Goal: Use online tool/utility: Utilize a website feature to perform a specific function

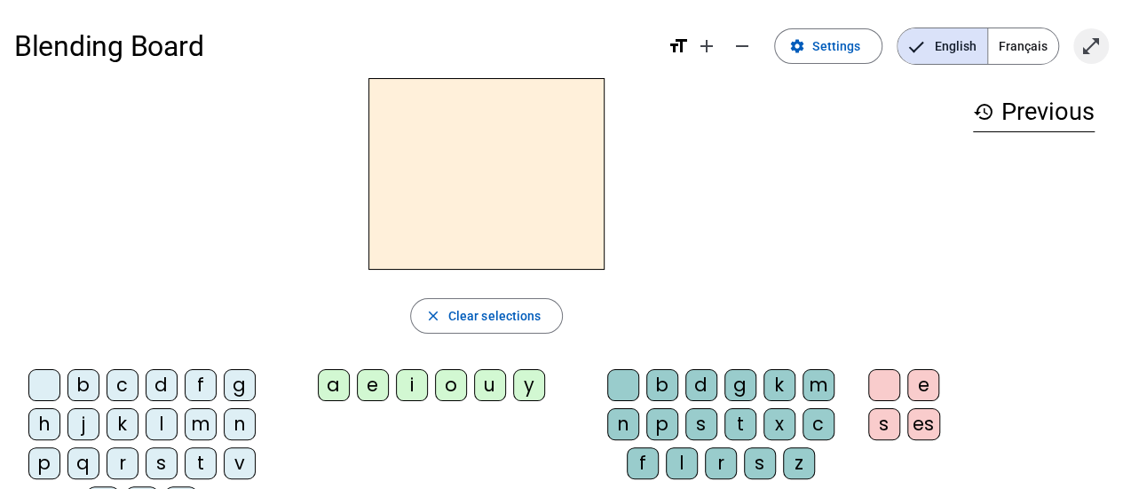
click at [1090, 45] on mat-icon "open_in_full" at bounding box center [1090, 45] width 21 height 21
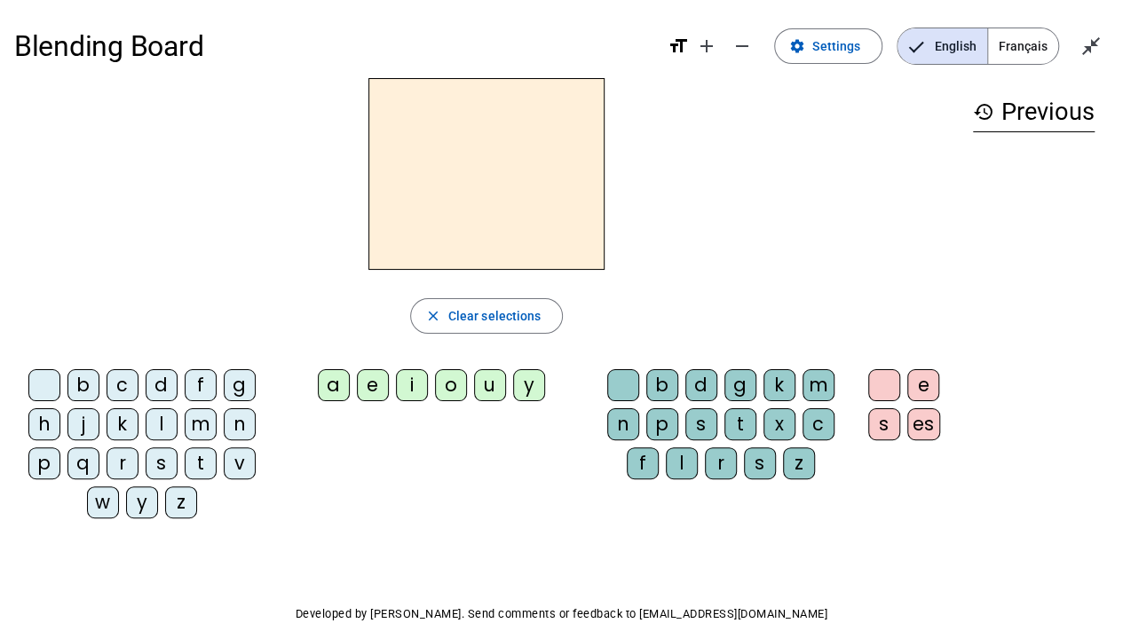
click at [45, 454] on div "p" at bounding box center [44, 463] width 32 height 32
click at [485, 385] on div "u" at bounding box center [490, 385] width 32 height 32
click at [719, 463] on div "r" at bounding box center [721, 463] width 32 height 32
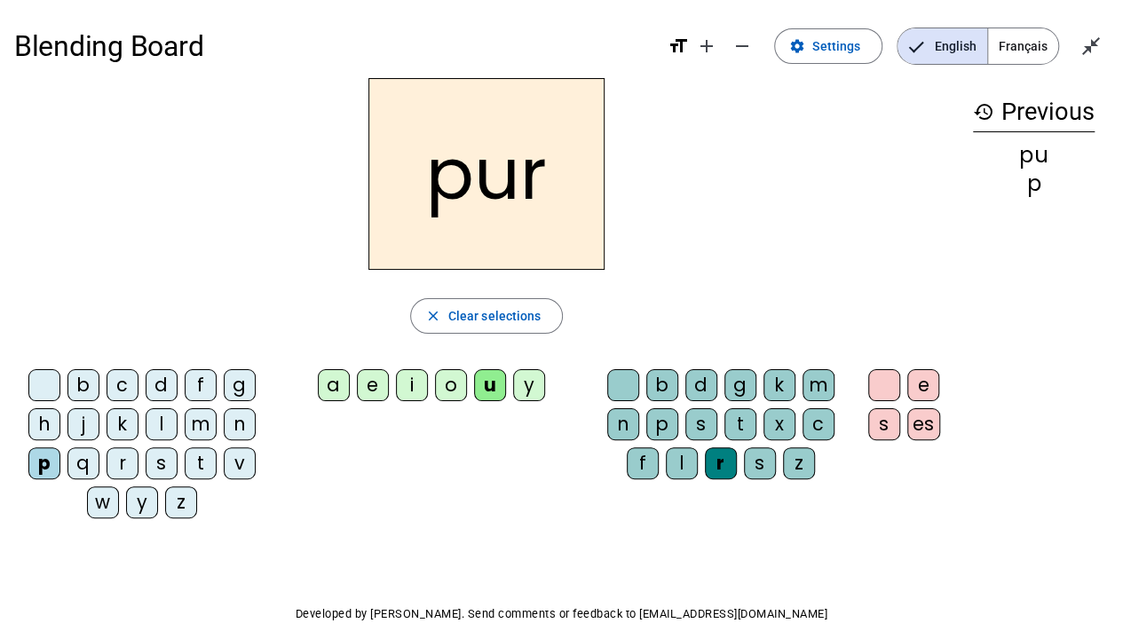
click at [162, 378] on div "d" at bounding box center [162, 385] width 32 height 32
click at [197, 413] on div "m" at bounding box center [201, 424] width 32 height 32
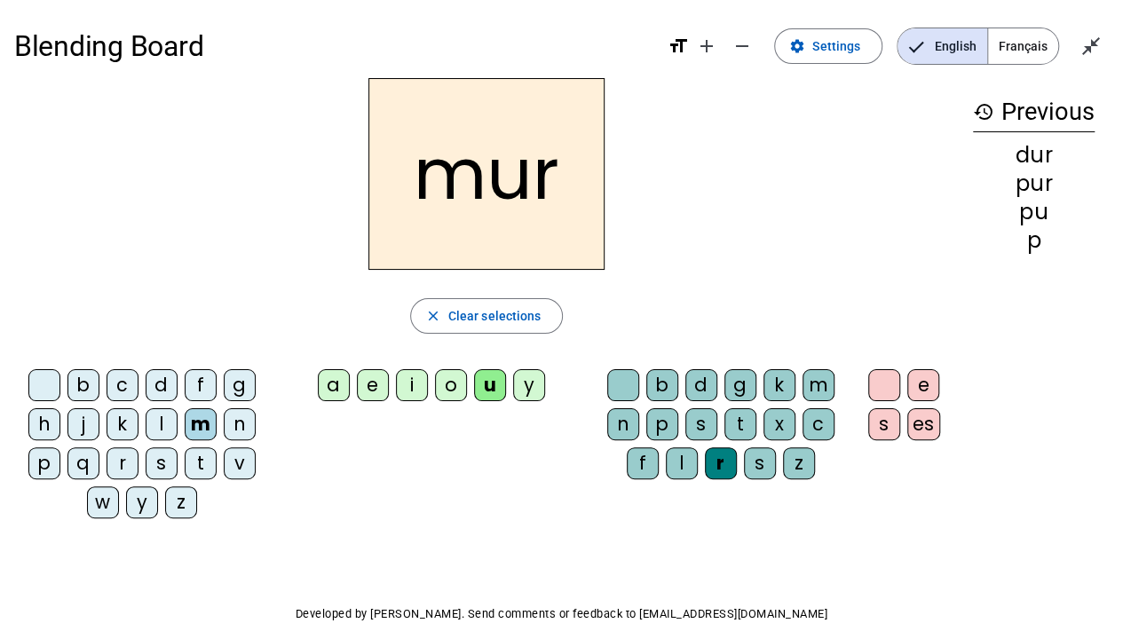
click at [158, 460] on div "s" at bounding box center [162, 463] width 32 height 32
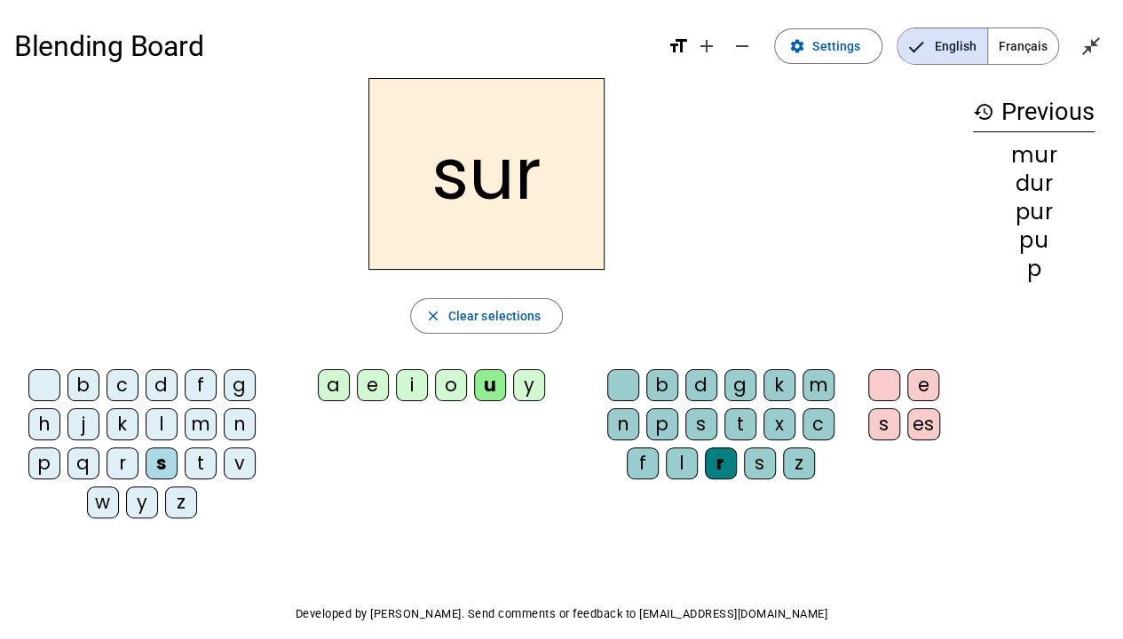
click at [626, 383] on div at bounding box center [623, 385] width 32 height 32
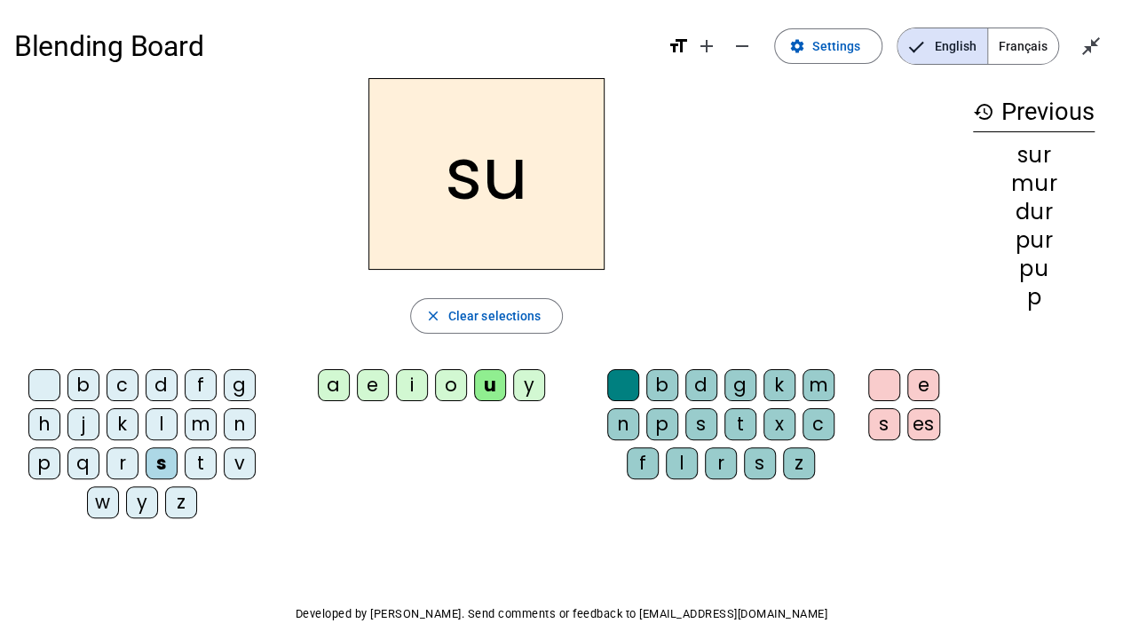
click at [240, 460] on div "v" at bounding box center [240, 463] width 32 height 32
click at [334, 380] on div "a" at bounding box center [334, 385] width 32 height 32
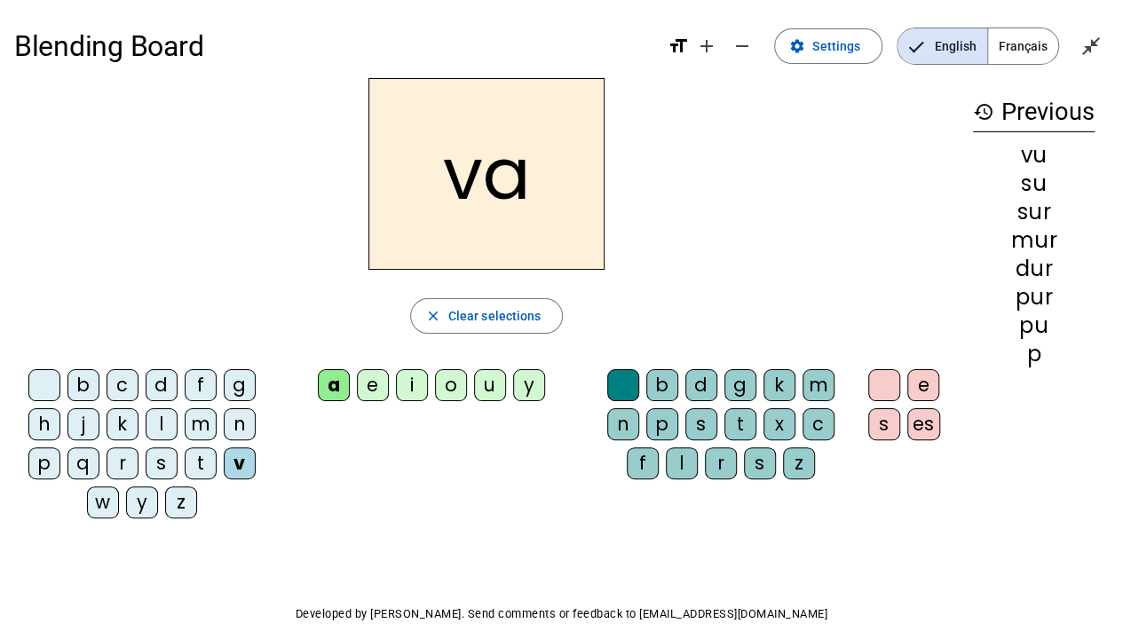
click at [162, 420] on div "l" at bounding box center [162, 424] width 32 height 32
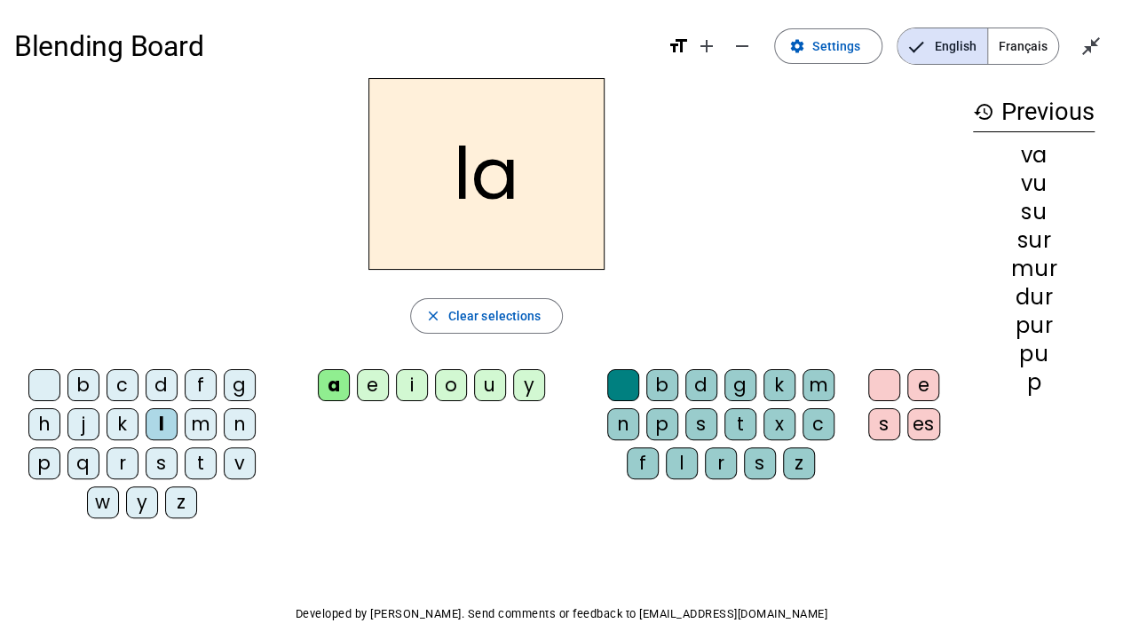
click at [198, 418] on div "m" at bounding box center [201, 424] width 32 height 32
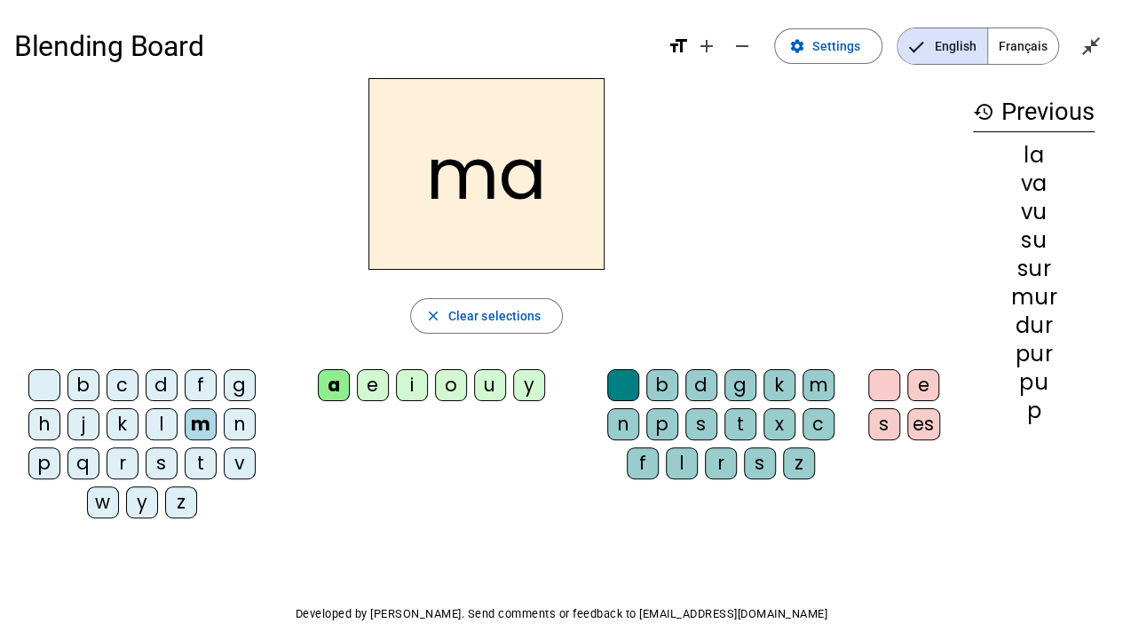
click at [373, 374] on div "e" at bounding box center [373, 385] width 32 height 32
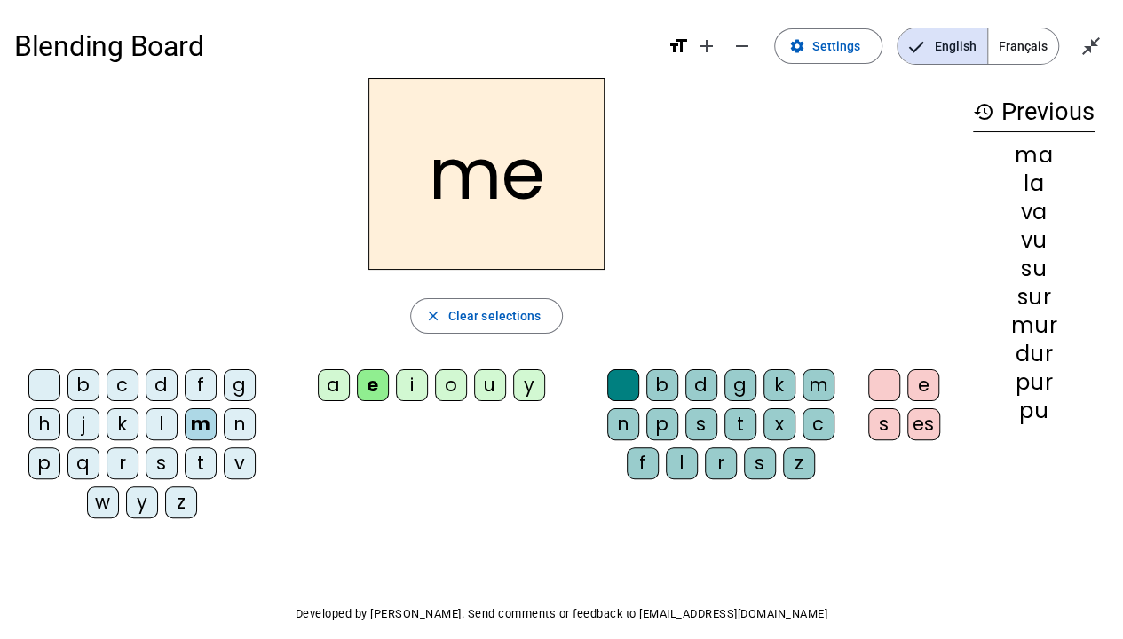
click at [163, 460] on div "s" at bounding box center [162, 463] width 32 height 32
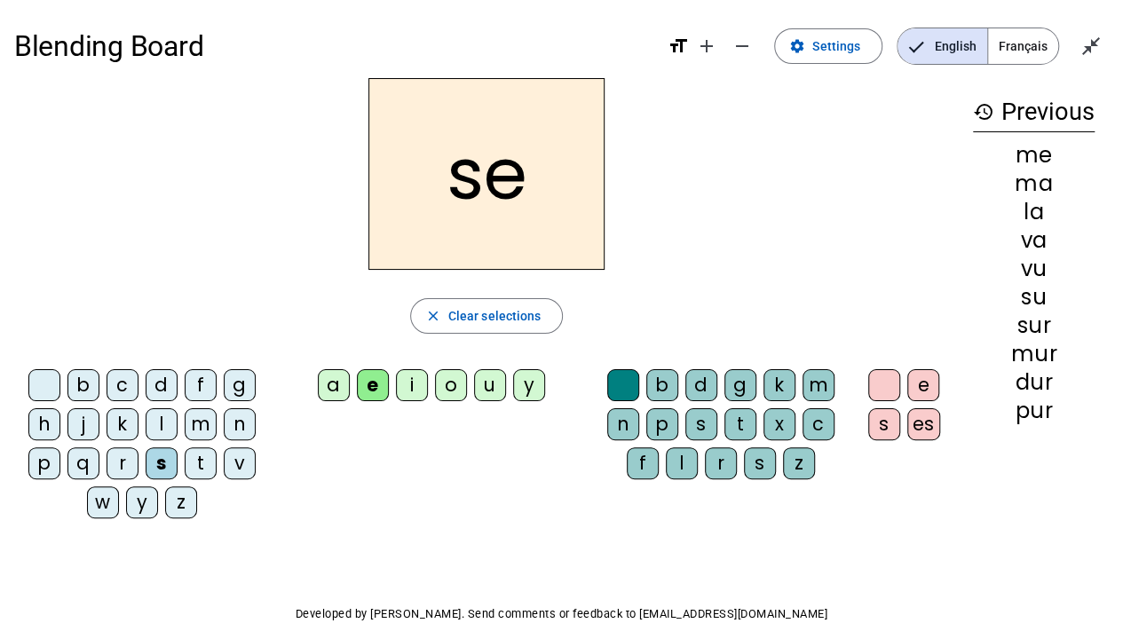
click at [160, 416] on div "l" at bounding box center [162, 424] width 32 height 32
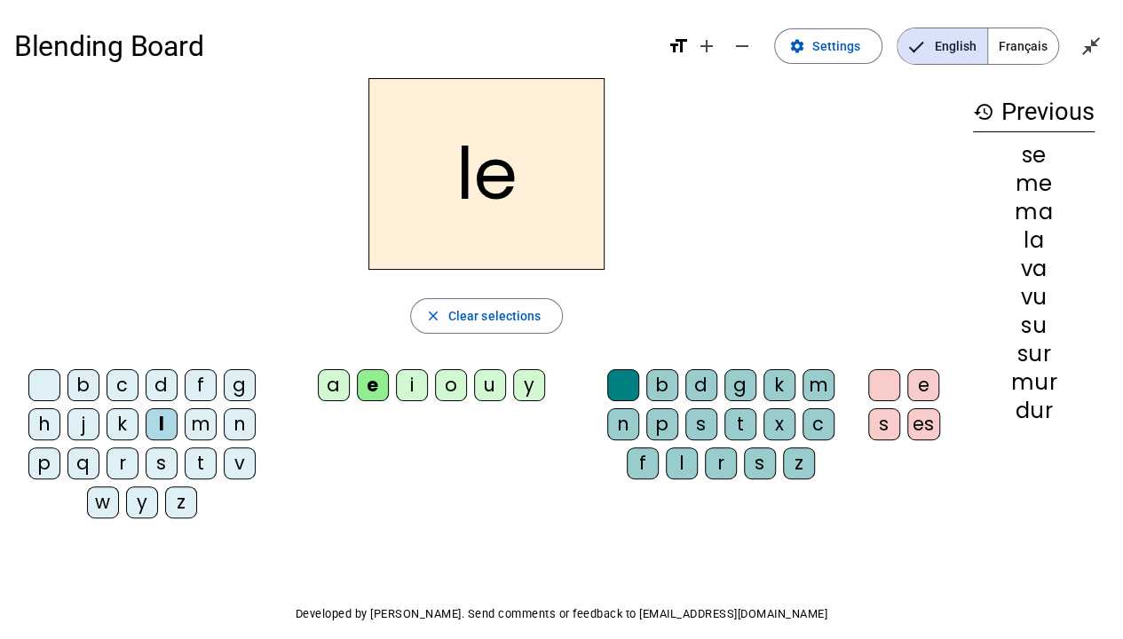
click at [236, 421] on div "n" at bounding box center [240, 424] width 32 height 32
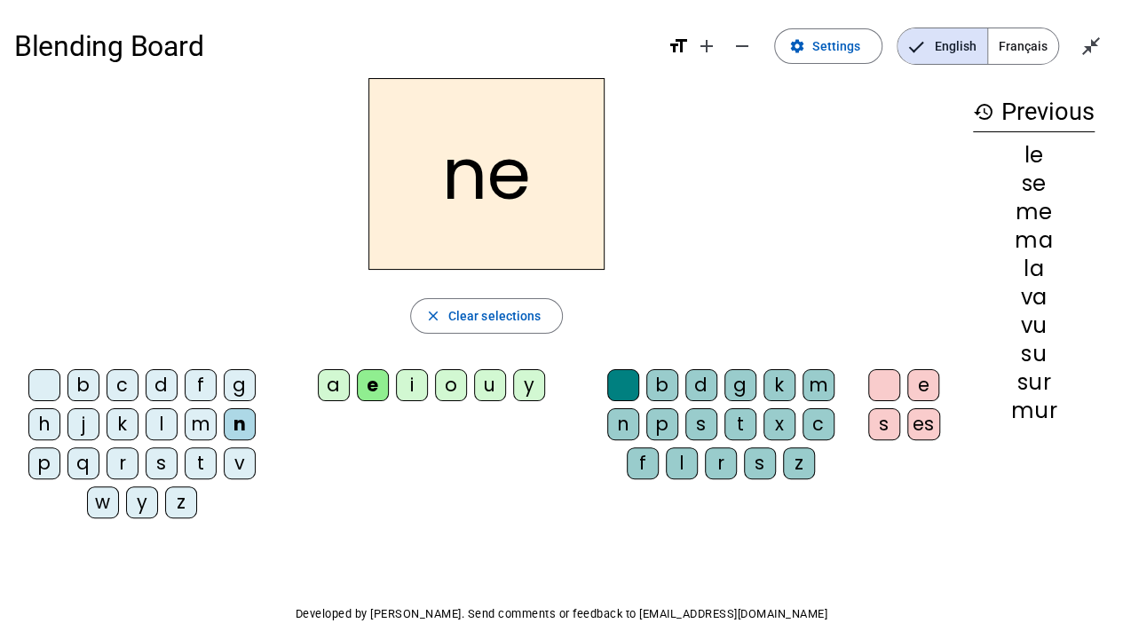
click at [408, 386] on div "i" at bounding box center [412, 385] width 32 height 32
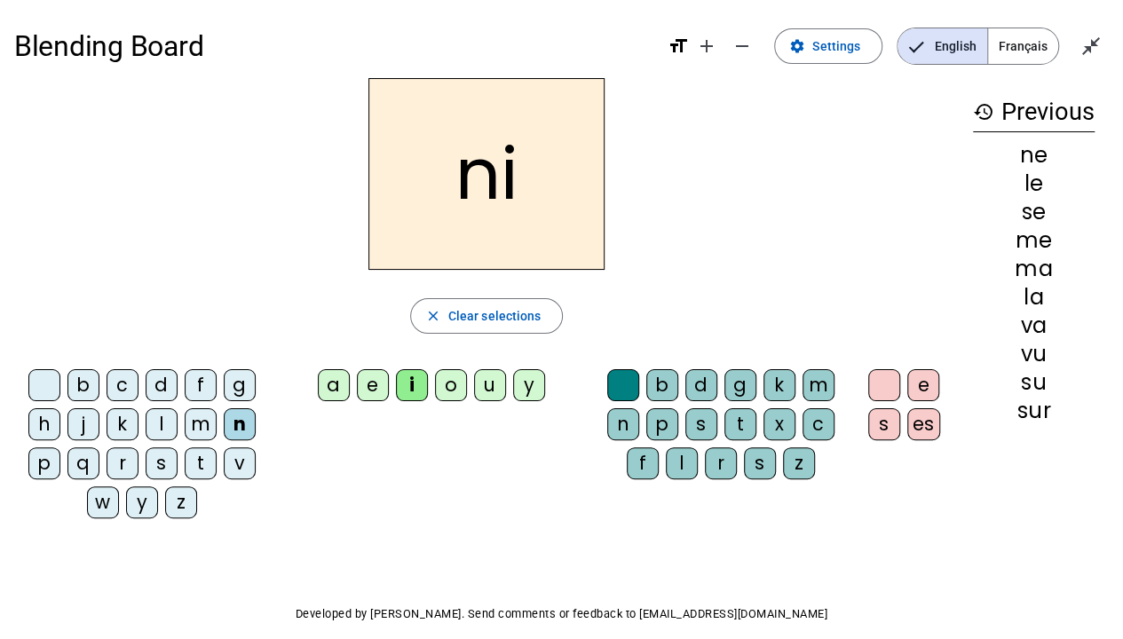
click at [167, 455] on div "s" at bounding box center [162, 463] width 32 height 32
click at [43, 417] on div "h" at bounding box center [44, 424] width 32 height 32
